Goal: Task Accomplishment & Management: Manage account settings

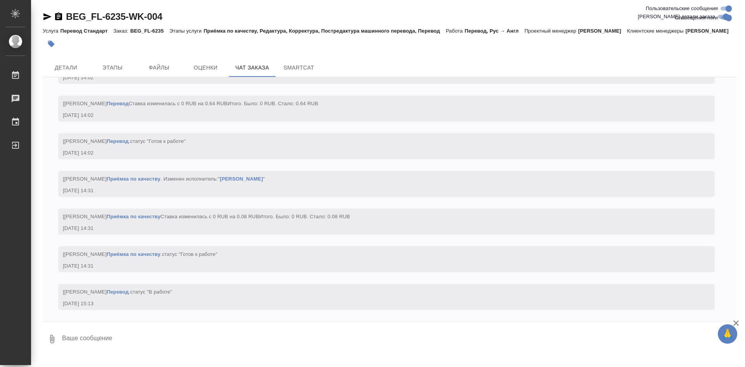
scroll to position [2045, 0]
click at [116, 73] on span "Этапы" at bounding box center [112, 68] width 37 height 10
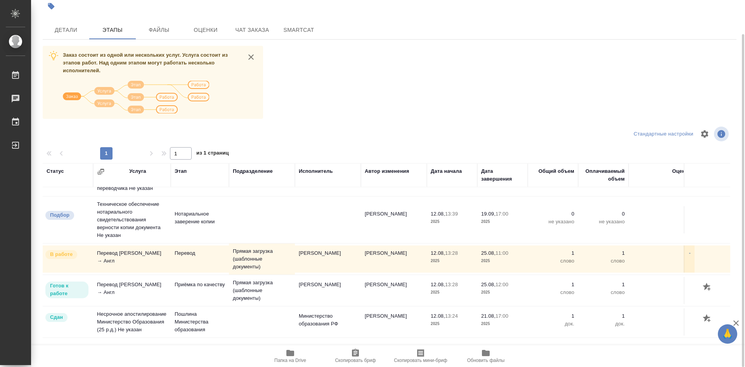
scroll to position [44, 0]
click at [251, 35] on span "Чат заказа" at bounding box center [252, 30] width 37 height 10
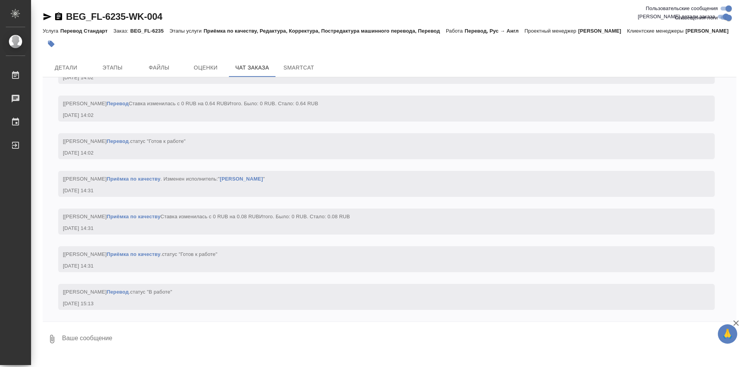
scroll to position [2045, 0]
click at [123, 73] on span "Этапы" at bounding box center [112, 68] width 37 height 10
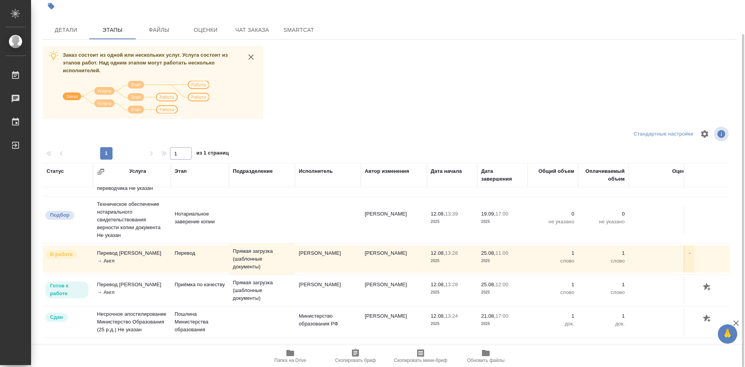
scroll to position [44, 0]
click at [74, 35] on span "Детали" at bounding box center [65, 30] width 37 height 10
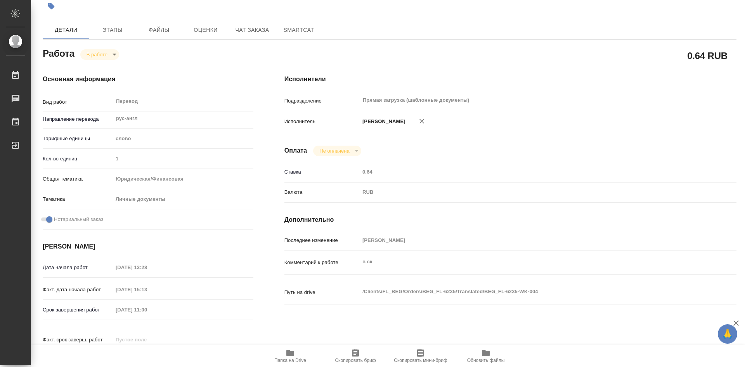
type textarea "x"
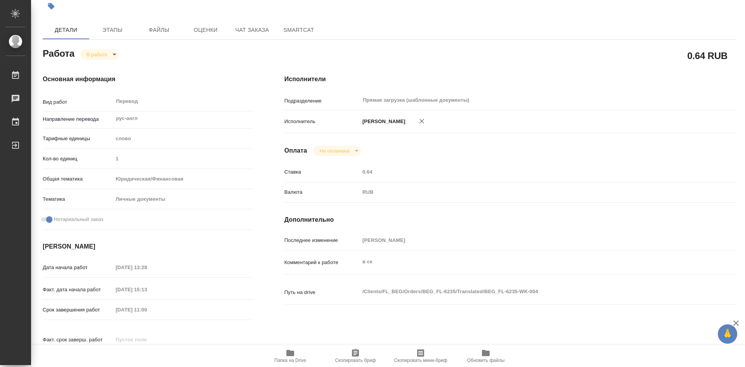
type textarea "x"
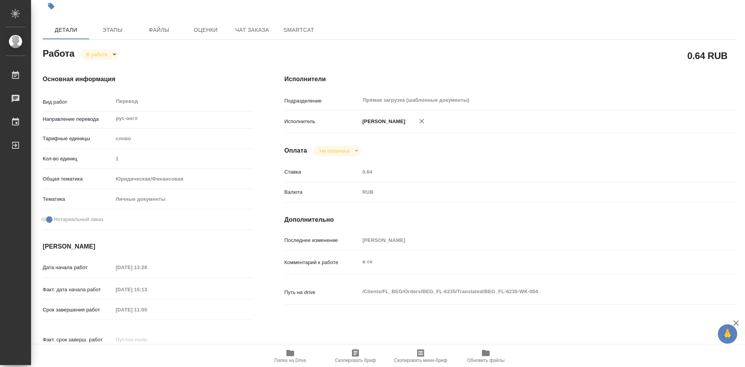
type textarea "x"
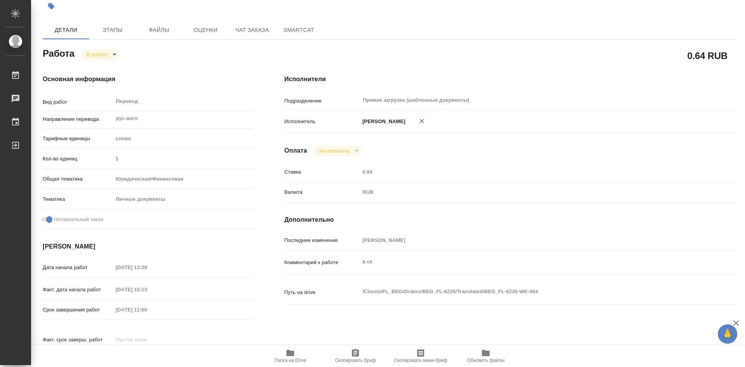
type textarea "x"
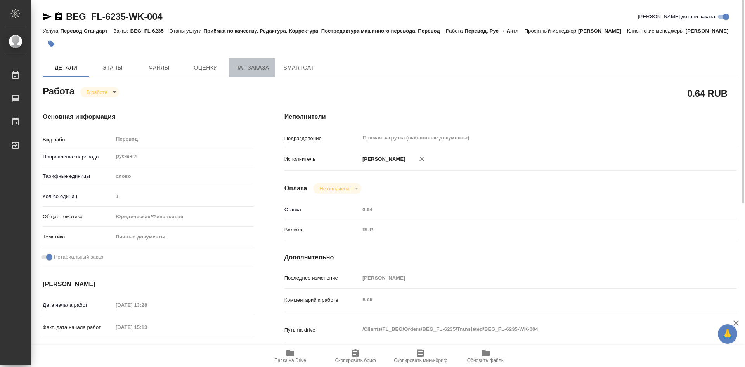
click at [255, 73] on span "Чат заказа" at bounding box center [252, 68] width 37 height 10
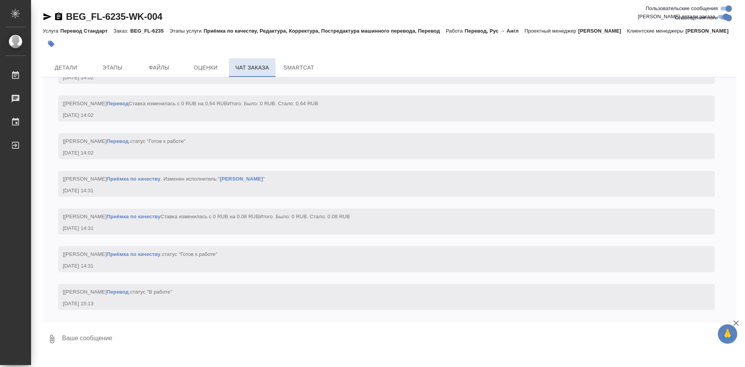
scroll to position [2045, 0]
click at [159, 73] on span "Файлы" at bounding box center [158, 68] width 37 height 10
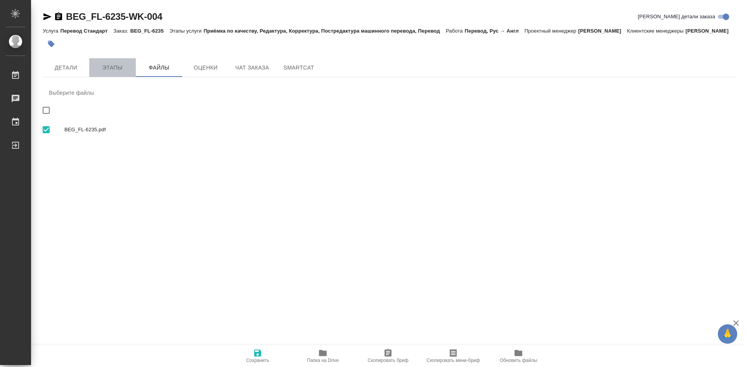
click at [123, 73] on span "Этапы" at bounding box center [112, 68] width 37 height 10
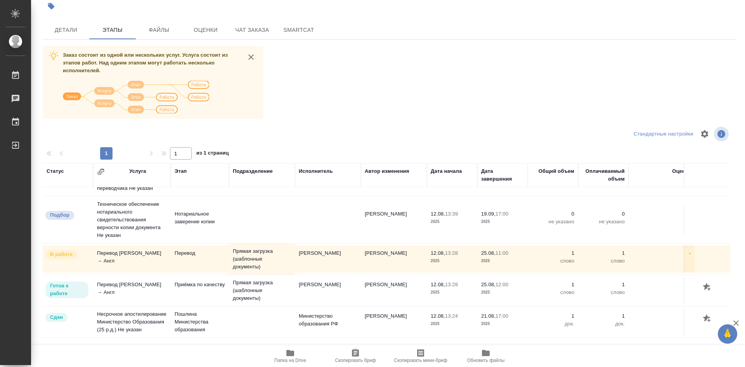
scroll to position [44, 0]
click at [59, 29] on div "BEG_FL-6235-WK-004 Кратко детали заказа Услуга Перевод Стандарт Заказ: BEG_FL-6…" at bounding box center [389, 159] width 702 height 395
click at [66, 35] on span "Детали" at bounding box center [65, 30] width 37 height 10
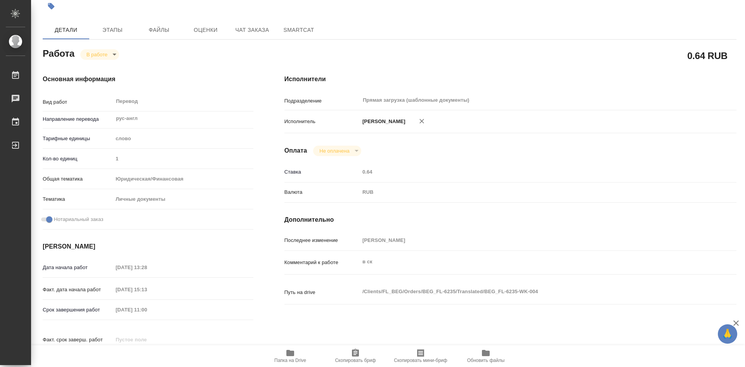
type textarea "x"
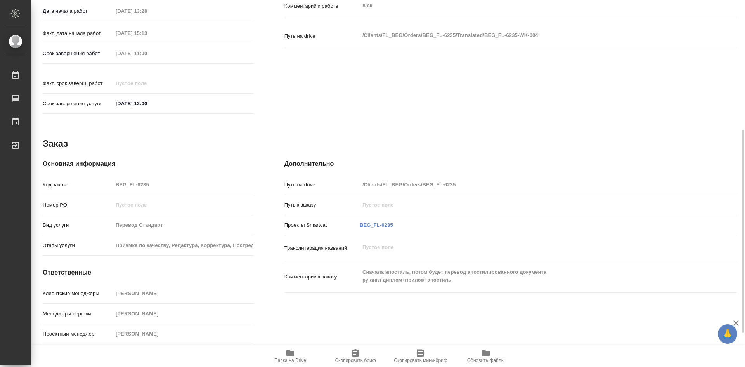
scroll to position [307, 0]
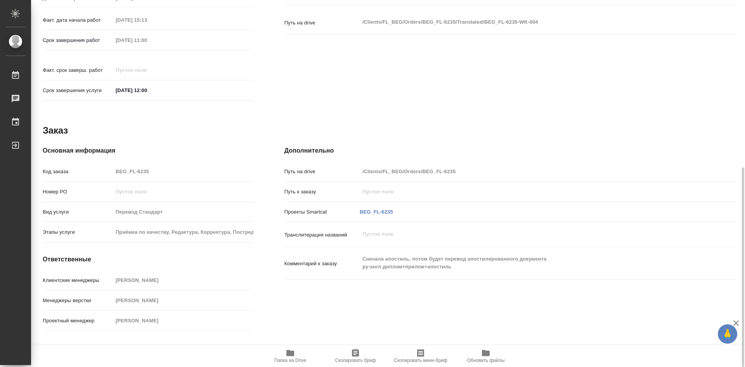
type textarea "x"
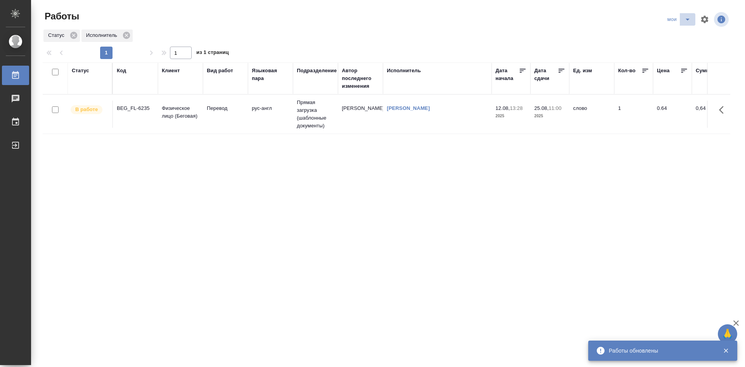
click at [687, 20] on icon "split button" at bounding box center [687, 19] width 9 height 9
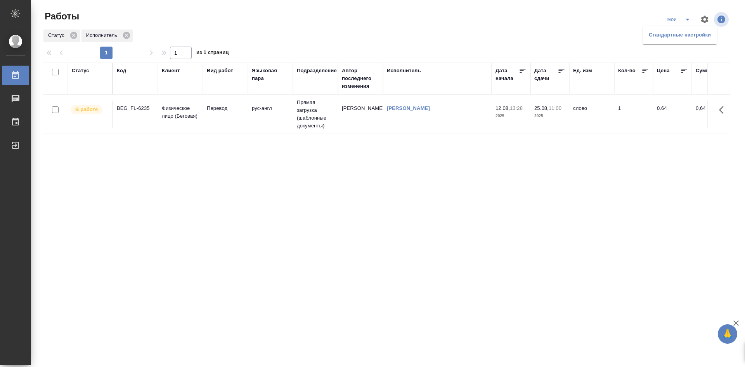
click at [678, 38] on li "Стандартные настройки" at bounding box center [680, 35] width 75 height 12
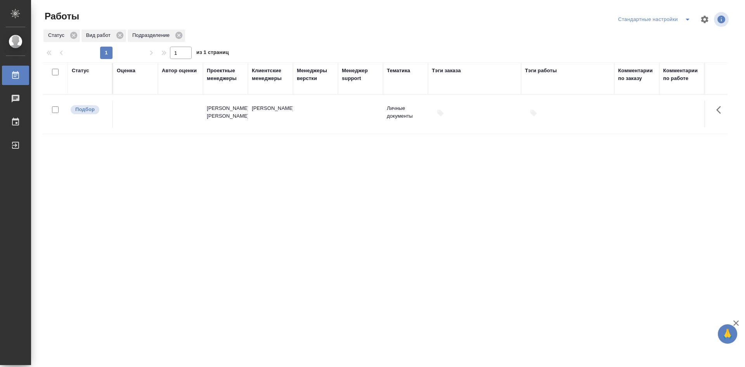
drag, startPoint x: 241, startPoint y: 147, endPoint x: 388, endPoint y: 142, distance: 146.4
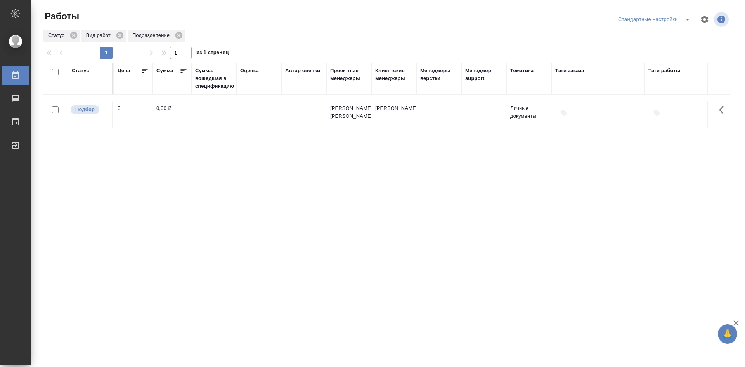
scroll to position [0, 0]
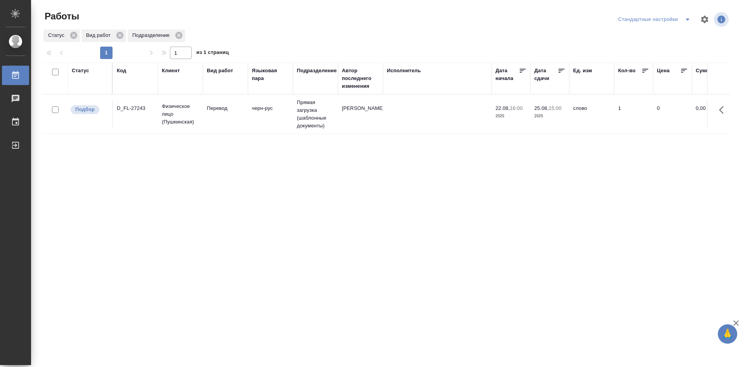
drag, startPoint x: 442, startPoint y: 135, endPoint x: 249, endPoint y: 137, distance: 192.5
click at [262, 121] on td "черн-рус" at bounding box center [270, 114] width 45 height 27
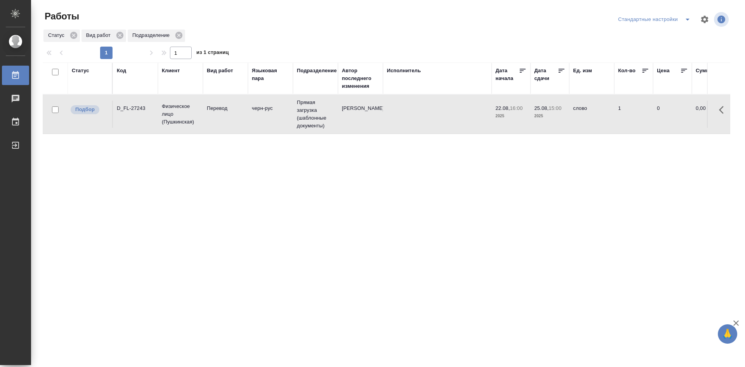
click at [262, 121] on td "черн-рус" at bounding box center [270, 114] width 45 height 27
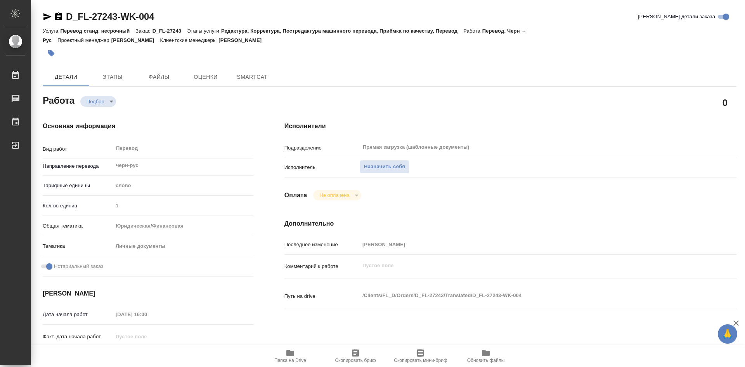
type textarea "x"
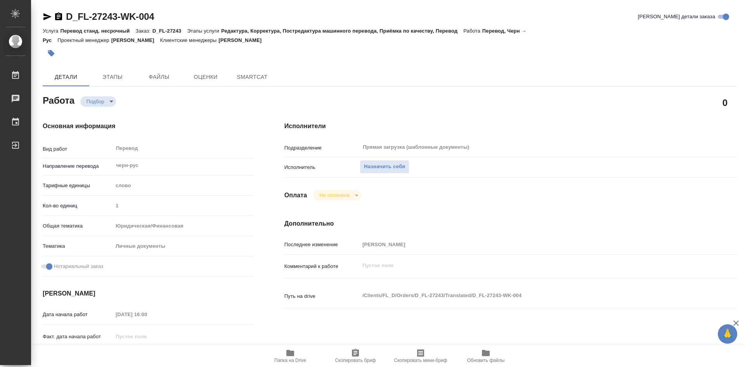
type textarea "x"
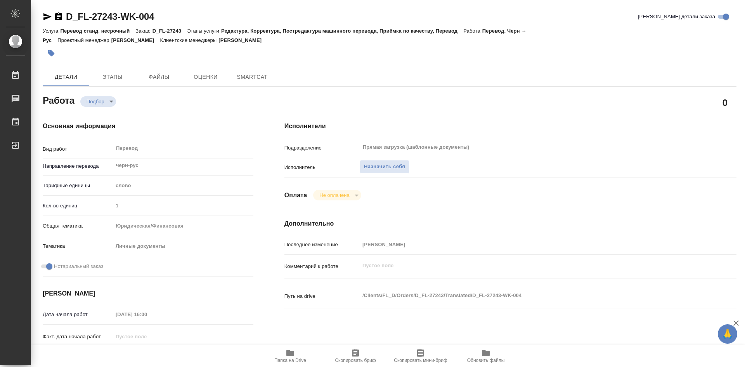
type textarea "x"
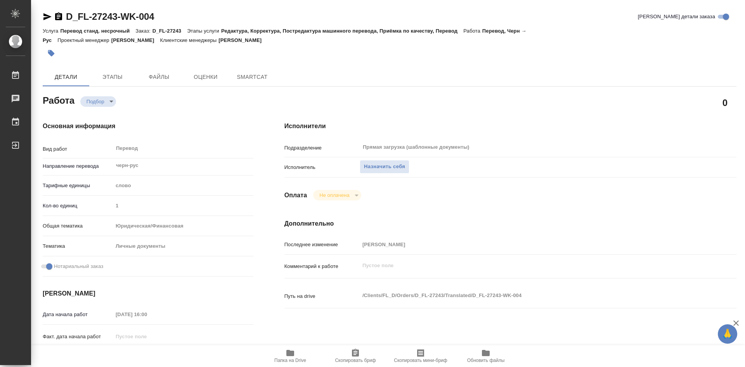
type textarea "x"
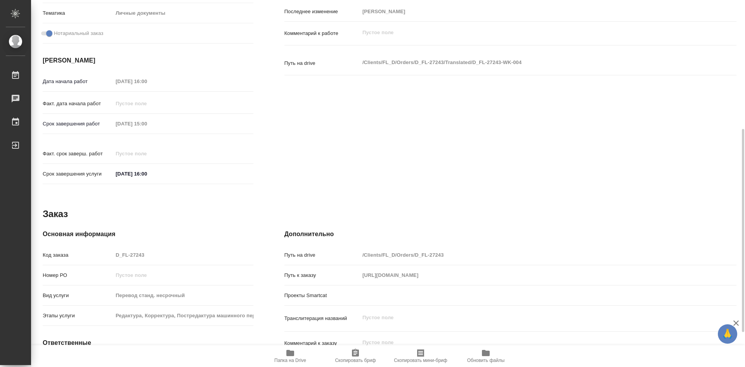
type textarea "x"
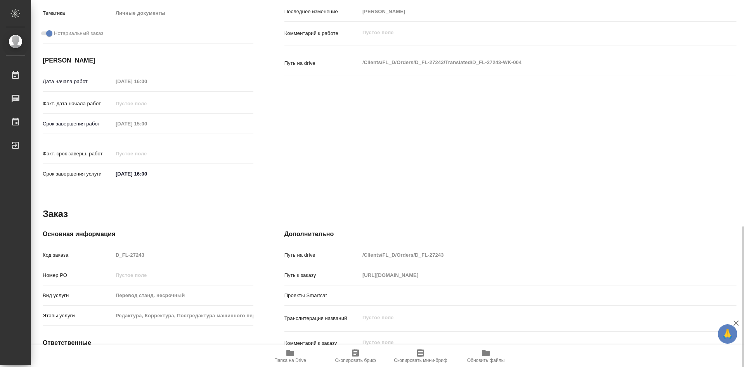
scroll to position [295, 0]
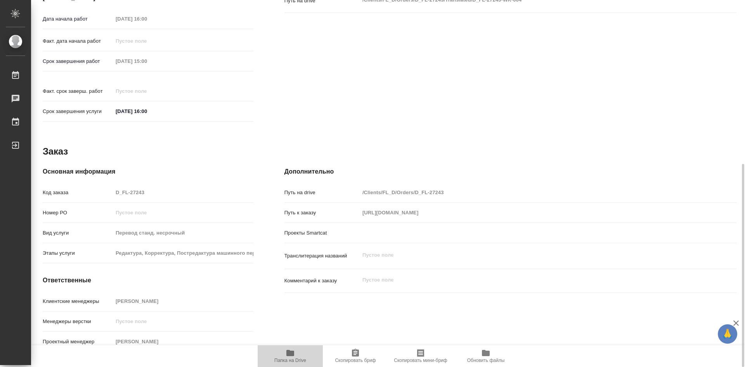
click at [294, 357] on icon "button" at bounding box center [290, 352] width 9 height 9
type textarea "x"
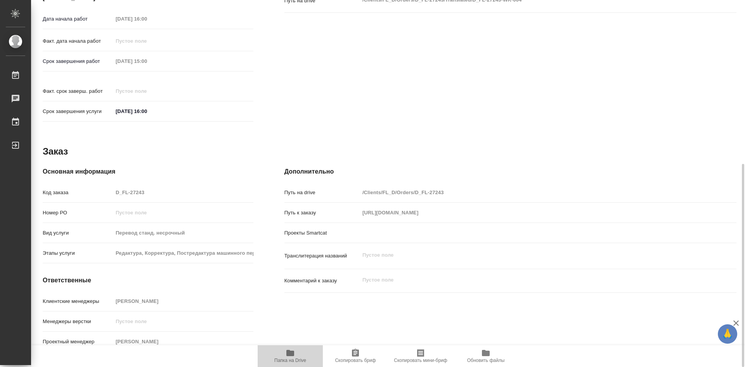
type textarea "x"
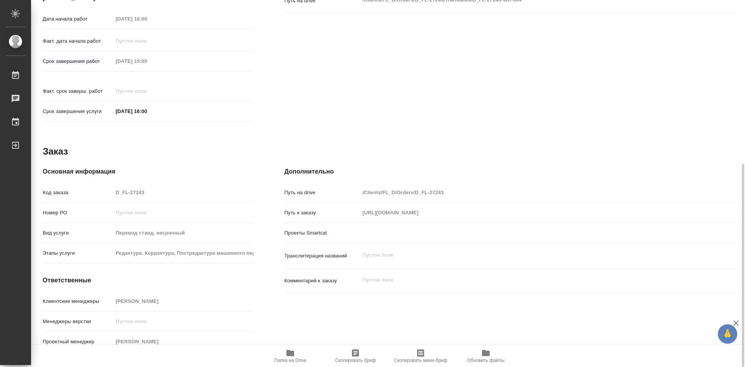
type textarea "x"
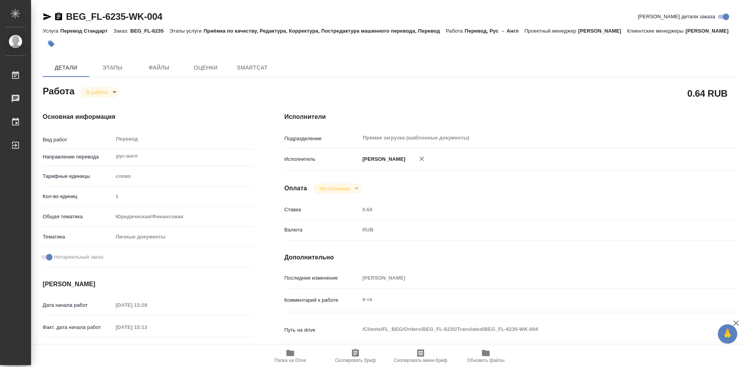
type textarea "x"
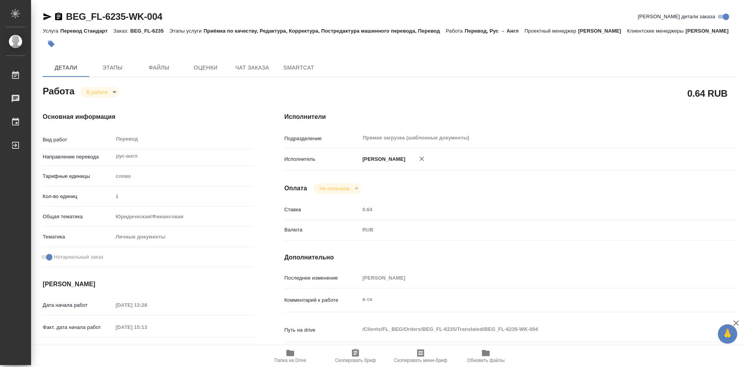
type textarea "x"
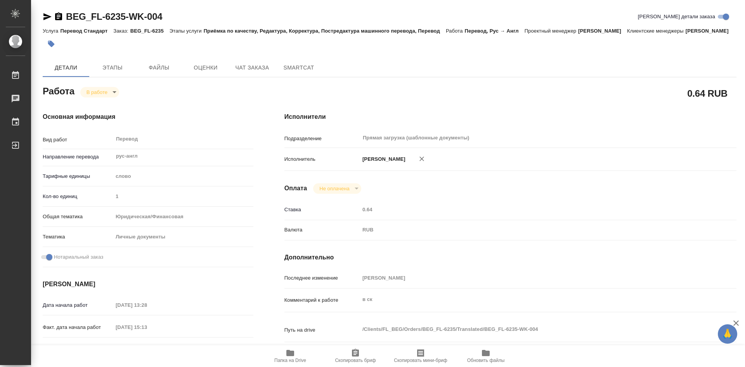
type textarea "x"
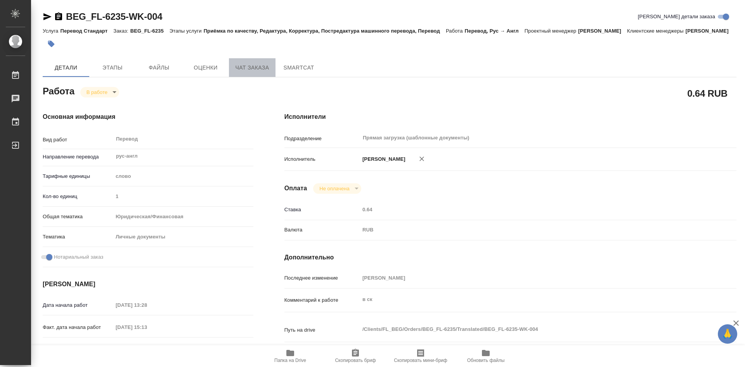
click at [261, 73] on span "Чат заказа" at bounding box center [252, 68] width 37 height 10
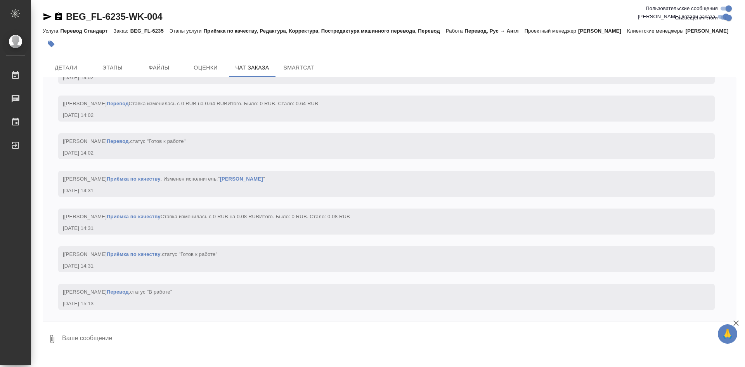
scroll to position [2045, 0]
click at [102, 73] on span "Этапы" at bounding box center [112, 68] width 37 height 10
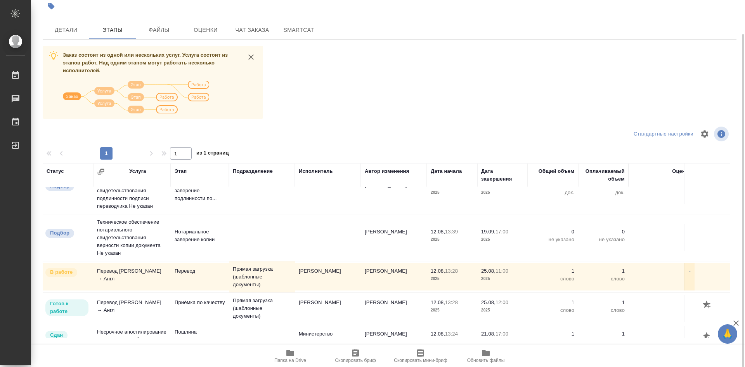
scroll to position [44, 0]
